Goal: Task Accomplishment & Management: Use online tool/utility

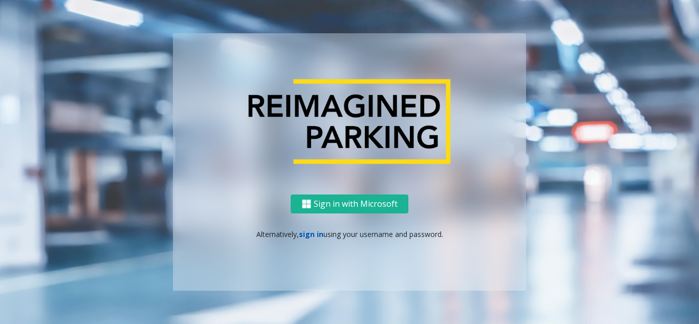
click at [305, 237] on link "sign in" at bounding box center [311, 234] width 25 height 10
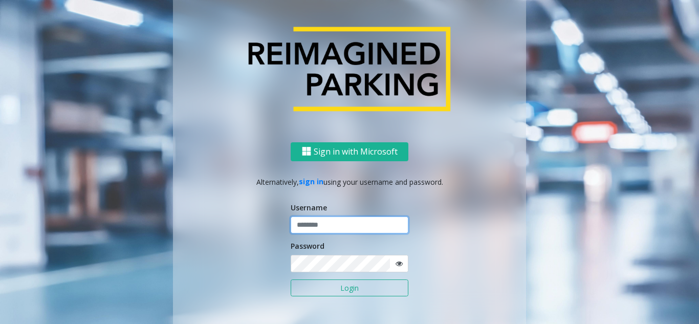
click at [312, 225] on input "text" at bounding box center [350, 225] width 118 height 17
type input "********"
click at [397, 264] on icon at bounding box center [399, 263] width 7 height 7
click at [360, 286] on button "Login" at bounding box center [350, 288] width 118 height 17
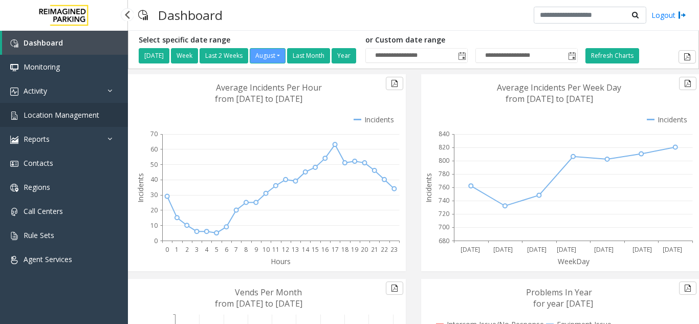
drag, startPoint x: 72, startPoint y: 114, endPoint x: 131, endPoint y: 149, distance: 68.2
click at [72, 114] on span "Location Management" at bounding box center [62, 115] width 76 height 10
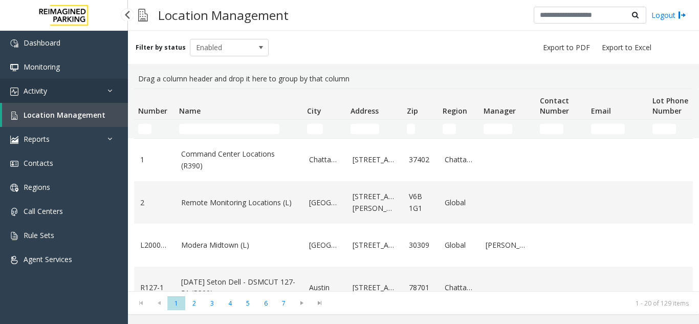
click at [83, 96] on link "Activity" at bounding box center [64, 91] width 128 height 24
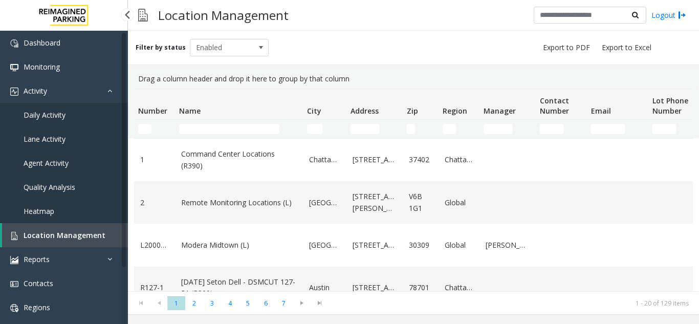
click at [75, 168] on link "Agent Activity" at bounding box center [64, 163] width 128 height 24
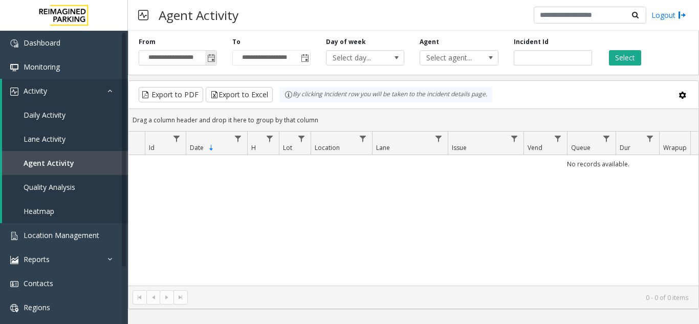
click at [216, 56] on span "Toggle popup" at bounding box center [211, 58] width 8 height 8
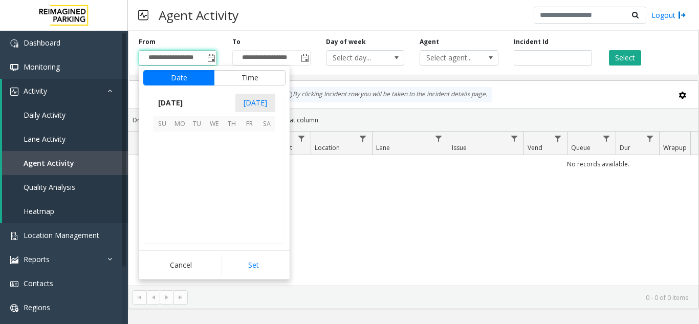
scroll to position [183614, 0]
click at [235, 176] on span "14" at bounding box center [231, 174] width 17 height 17
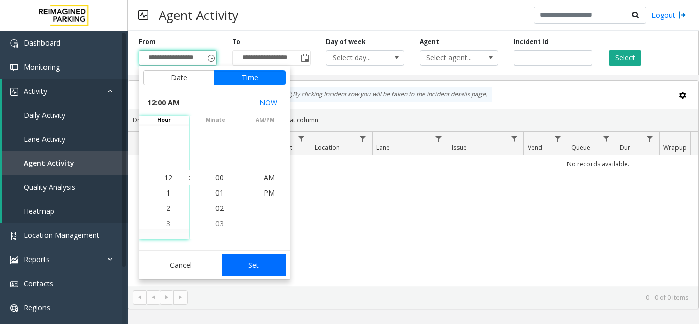
click at [263, 265] on button "Set" at bounding box center [254, 265] width 65 height 23
type input "**********"
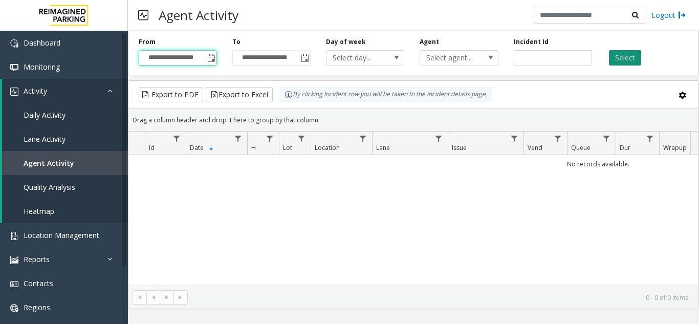
click at [633, 55] on button "Select" at bounding box center [625, 57] width 32 height 15
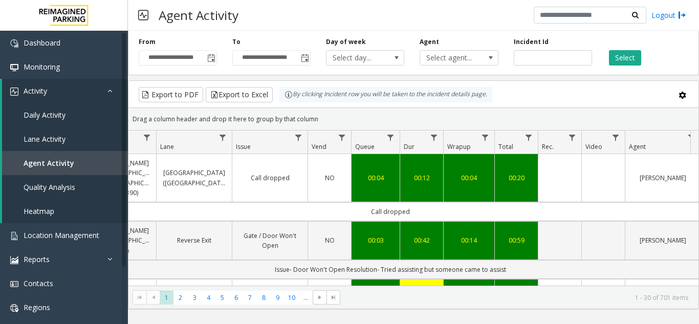
scroll to position [0, 160]
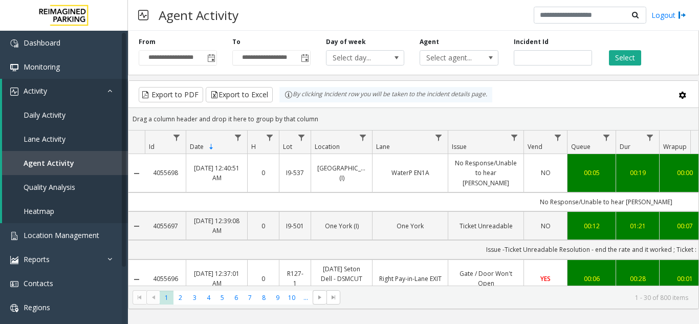
scroll to position [0, 209]
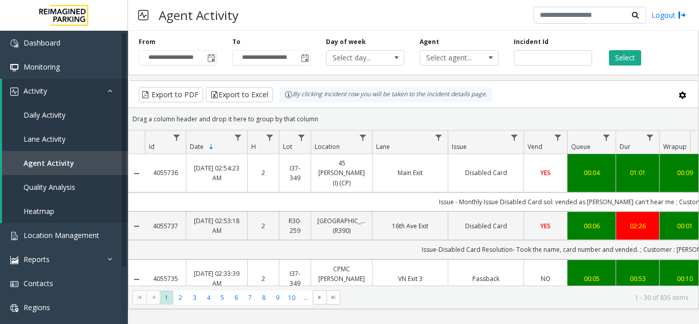
click at [536, 57] on input "number" at bounding box center [553, 57] width 78 height 15
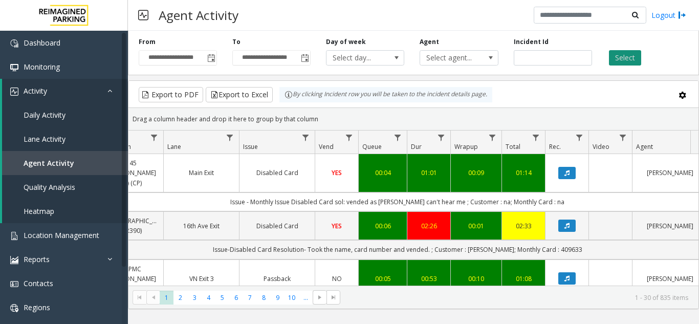
type input "*******"
click at [615, 58] on button "Select" at bounding box center [625, 57] width 32 height 15
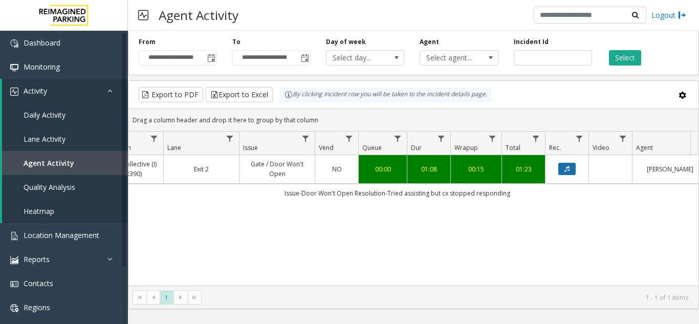
click at [566, 171] on icon "Data table" at bounding box center [567, 169] width 5 height 6
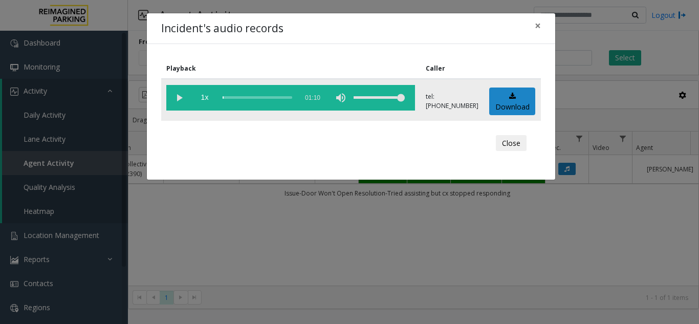
click at [178, 101] on vg-play-pause at bounding box center [179, 98] width 26 height 26
click at [224, 99] on div "scrub bar" at bounding box center [258, 98] width 70 height 26
click at [180, 103] on vg-play-pause at bounding box center [179, 98] width 26 height 26
click at [179, 98] on vg-play-pause at bounding box center [179, 98] width 26 height 26
click at [223, 98] on div "scrub bar" at bounding box center [258, 98] width 70 height 26
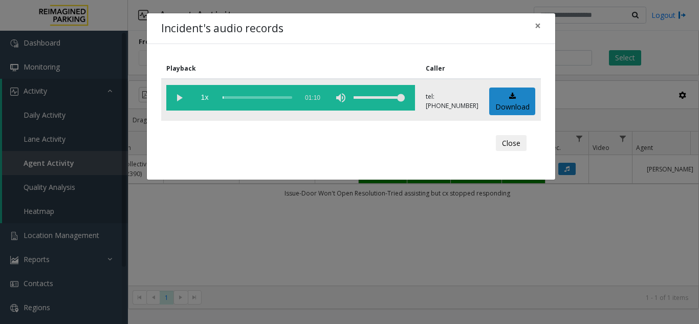
click at [180, 98] on vg-play-pause at bounding box center [179, 98] width 26 height 26
click at [539, 28] on span "×" at bounding box center [538, 25] width 6 height 14
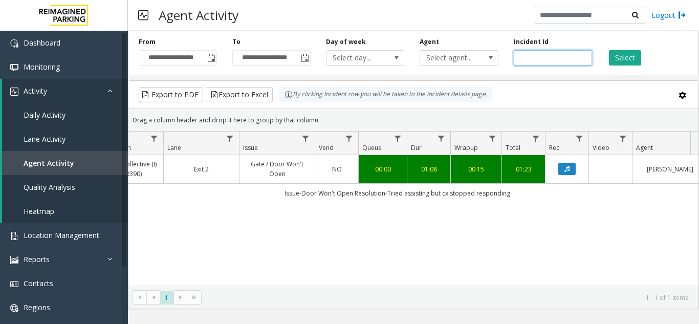
drag, startPoint x: 550, startPoint y: 59, endPoint x: 501, endPoint y: 54, distance: 50.0
click at [501, 54] on div "**********" at bounding box center [413, 51] width 571 height 49
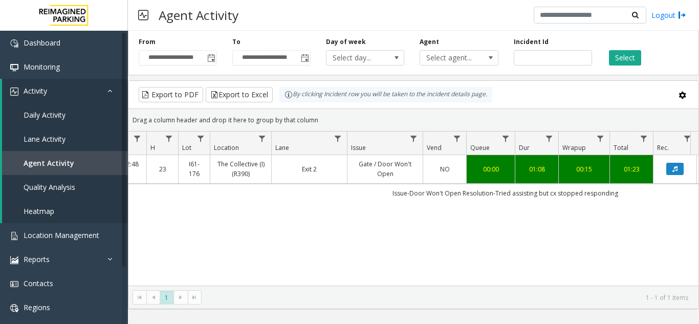
scroll to position [0, 106]
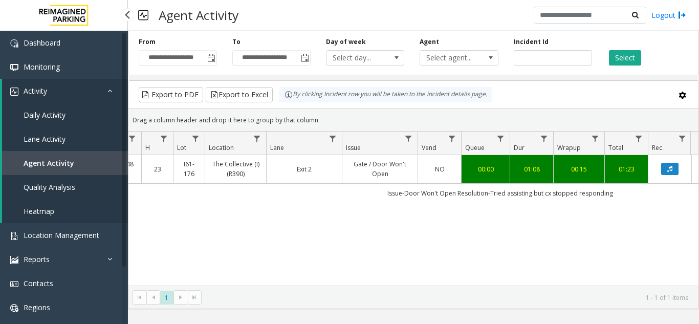
click at [88, 172] on link "Agent Activity" at bounding box center [65, 163] width 126 height 24
click at [81, 164] on link "Agent Activity" at bounding box center [65, 163] width 126 height 24
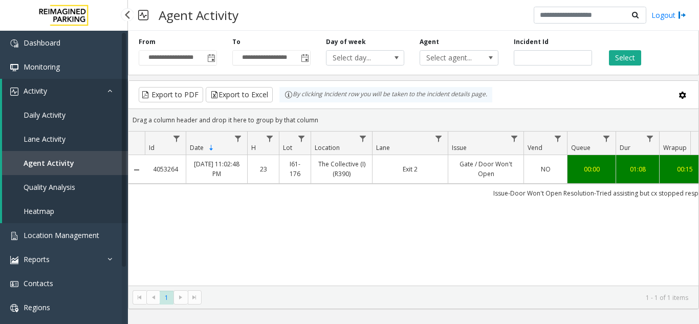
click at [62, 165] on span "Agent Activity" at bounding box center [49, 163] width 51 height 10
